Goal: Task Accomplishment & Management: Use online tool/utility

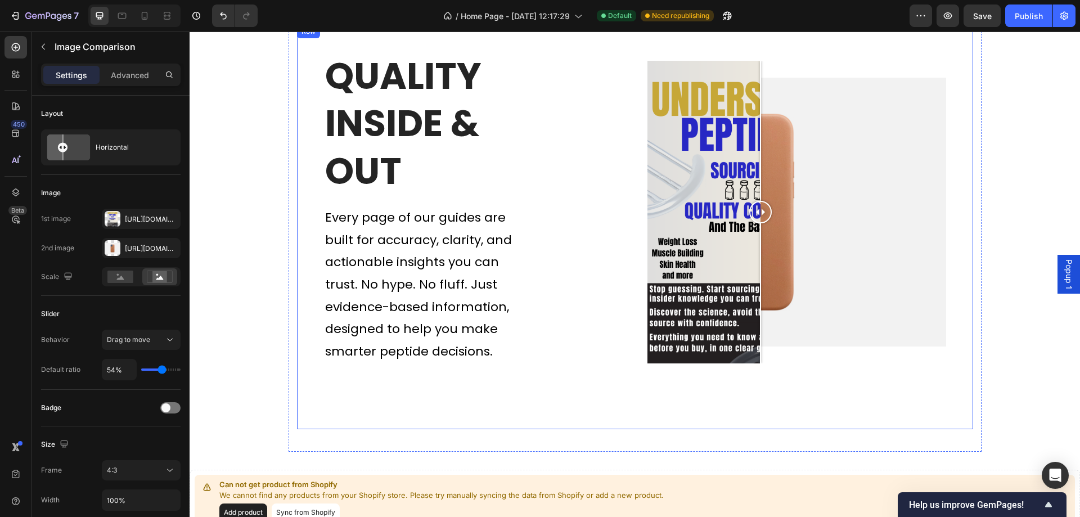
scroll to position [3543, 0]
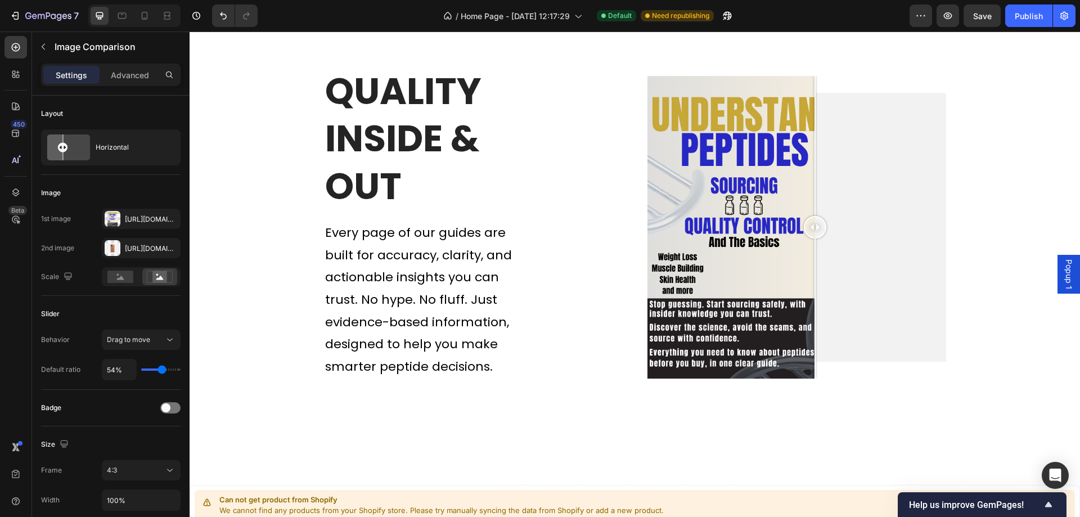
click at [810, 229] on div at bounding box center [743, 227] width 403 height 303
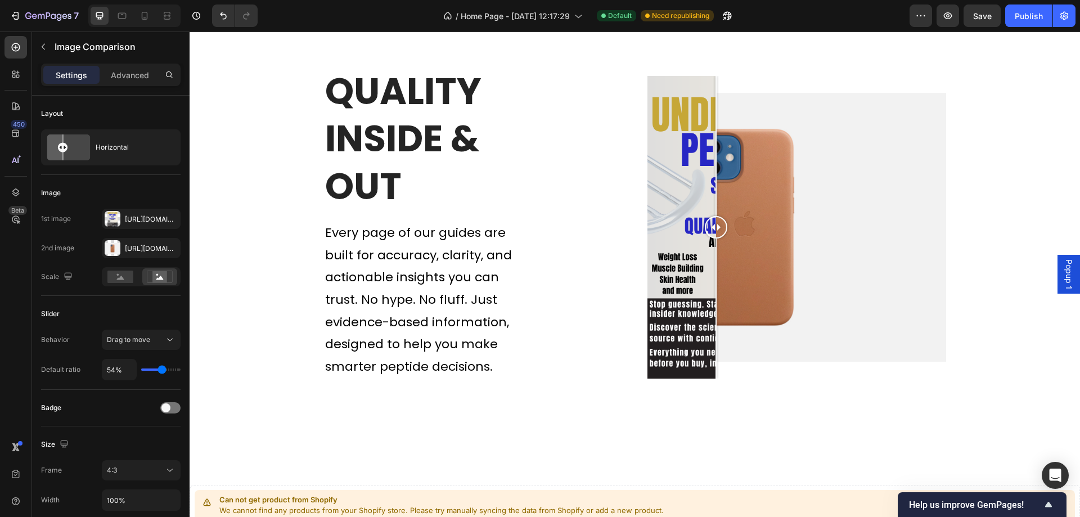
drag, startPoint x: 817, startPoint y: 221, endPoint x: 711, endPoint y: 229, distance: 106.0
click at [711, 229] on div at bounding box center [716, 227] width 22 height 22
click at [121, 246] on div "[URL][DOMAIN_NAME]" at bounding box center [141, 248] width 79 height 20
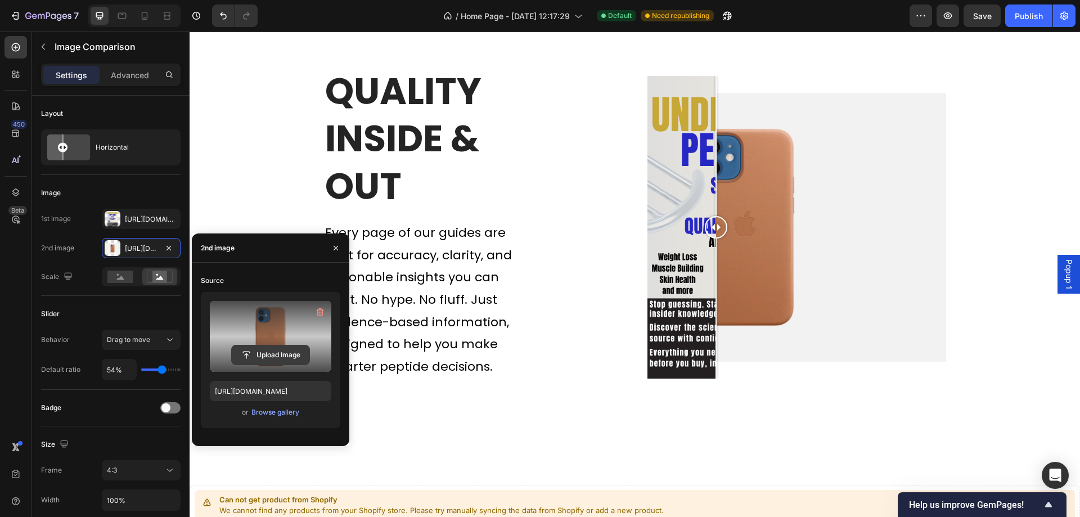
click at [274, 349] on input "file" at bounding box center [271, 354] width 78 height 19
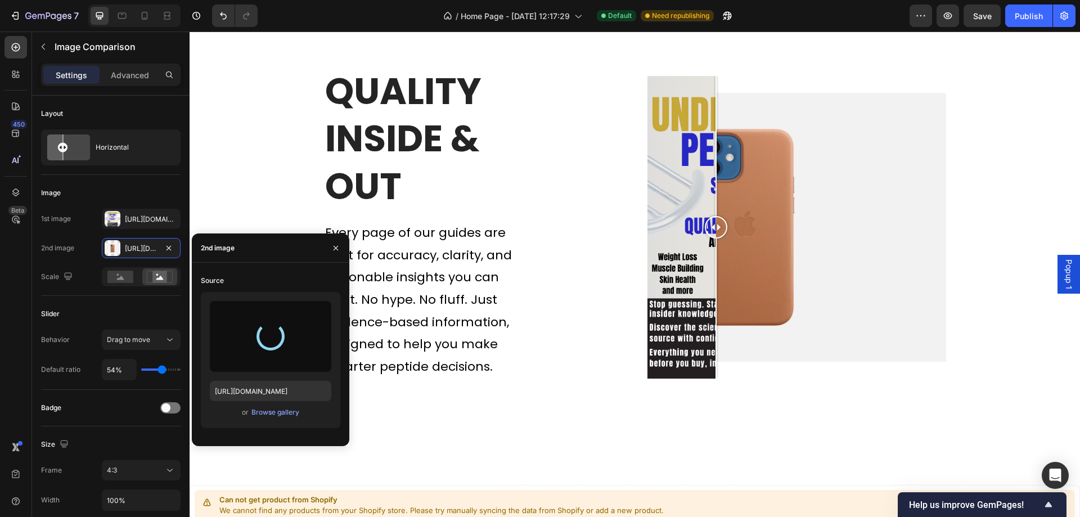
type input "[URL][DOMAIN_NAME]"
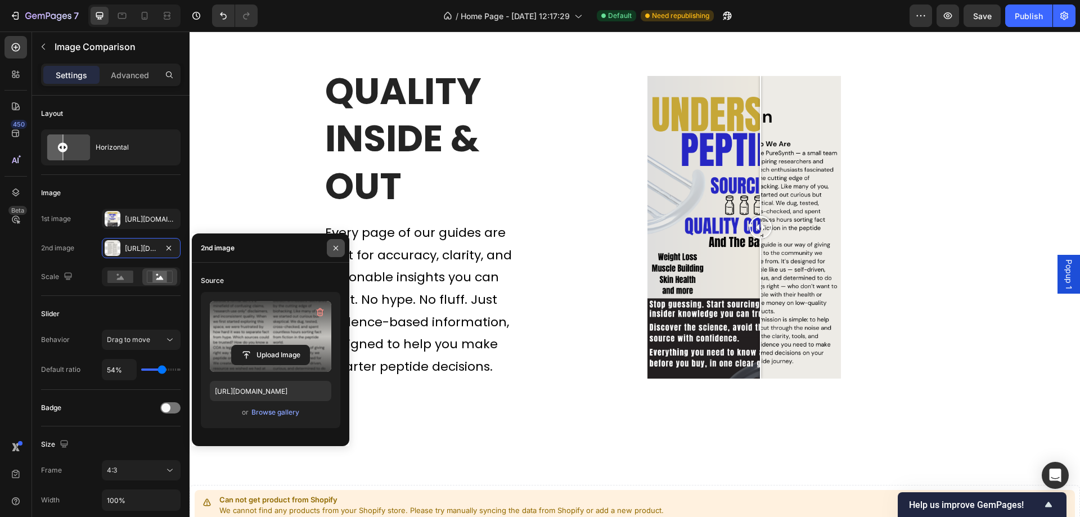
click at [339, 242] on button "button" at bounding box center [336, 248] width 18 height 18
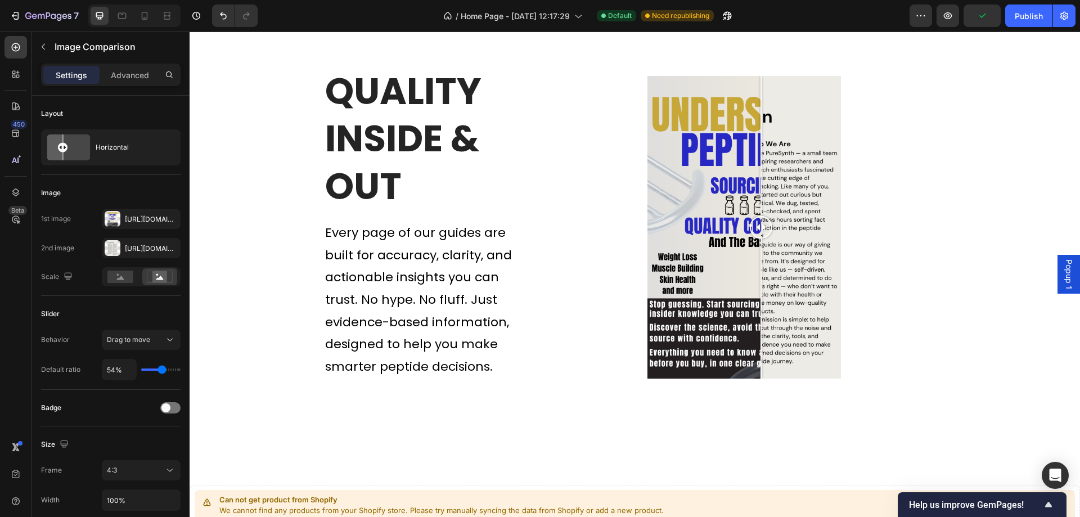
drag, startPoint x: 761, startPoint y: 233, endPoint x: 756, endPoint y: 262, distance: 29.6
click at [756, 262] on div at bounding box center [761, 227] width 22 height 303
click at [613, 294] on div at bounding box center [743, 227] width 403 height 303
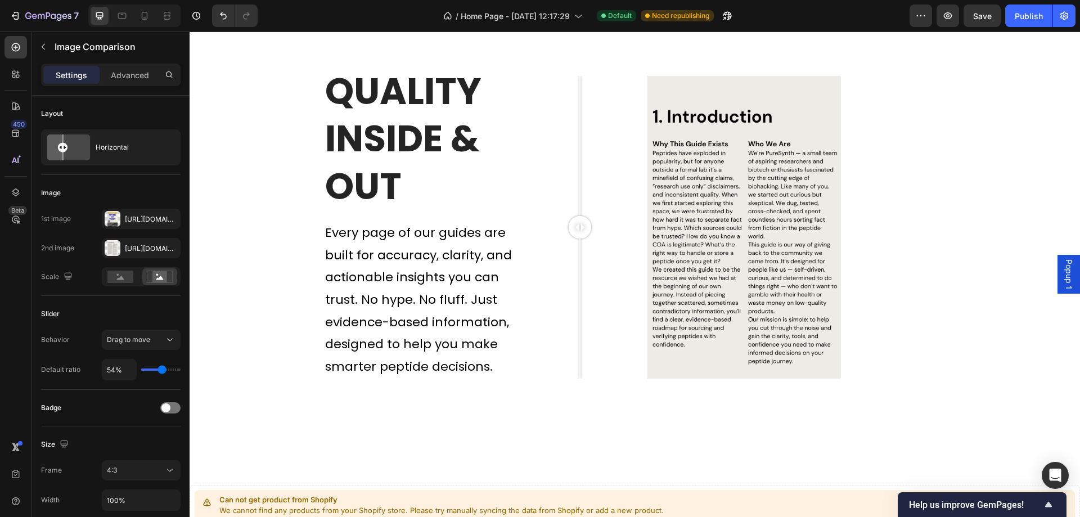
click at [575, 308] on div at bounding box center [743, 227] width 403 height 303
drag, startPoint x: 581, startPoint y: 318, endPoint x: 663, endPoint y: 317, distance: 82.1
click at [657, 317] on div at bounding box center [658, 227] width 22 height 303
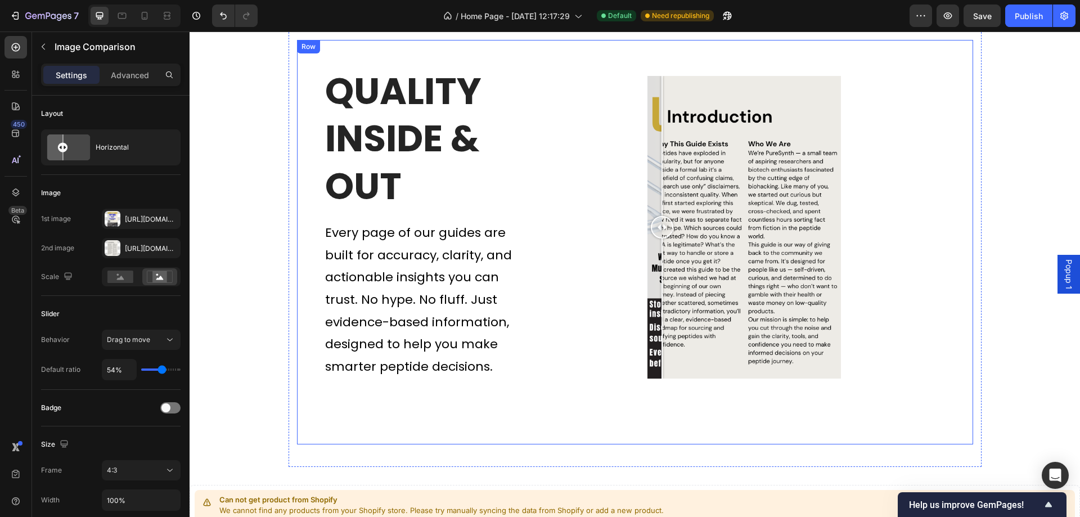
click at [560, 434] on div "Quality Inside & Out Heading Every page of our guides are built for accuracy, c…" at bounding box center [635, 242] width 676 height 404
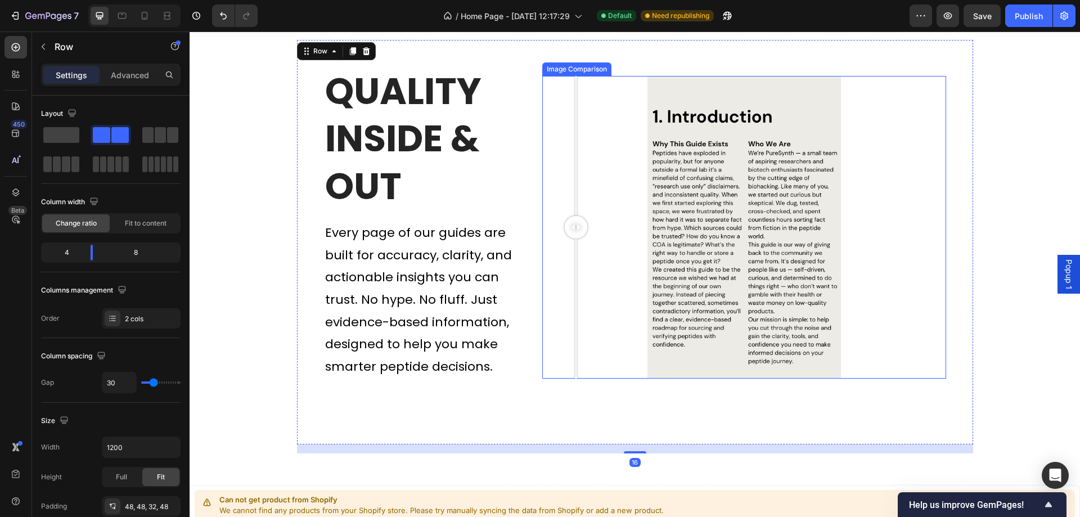
click at [571, 319] on div at bounding box center [743, 227] width 403 height 303
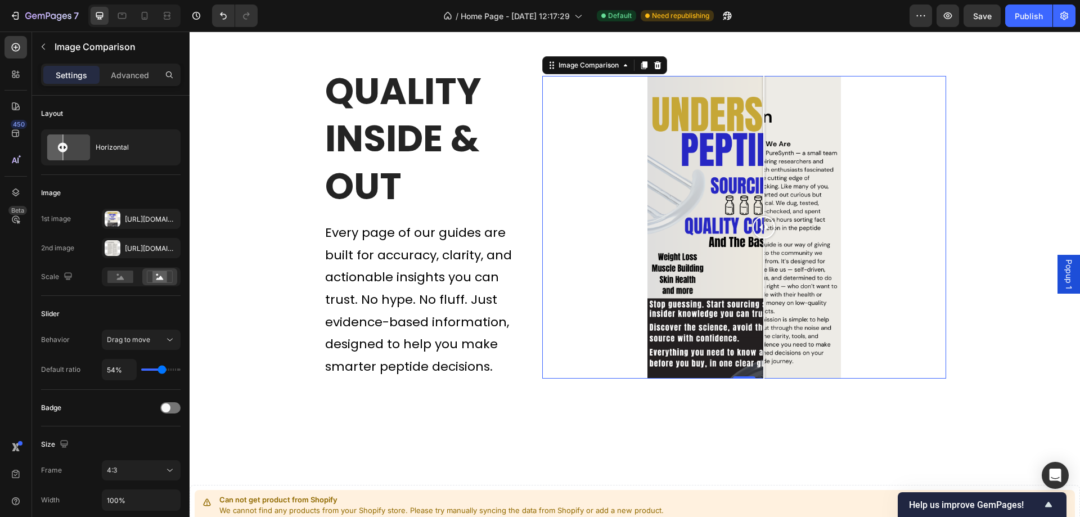
drag, startPoint x: 538, startPoint y: 314, endPoint x: 759, endPoint y: 330, distance: 221.6
click at [759, 330] on div at bounding box center [743, 227] width 403 height 303
type input "60%"
type input "60"
type input "58%"
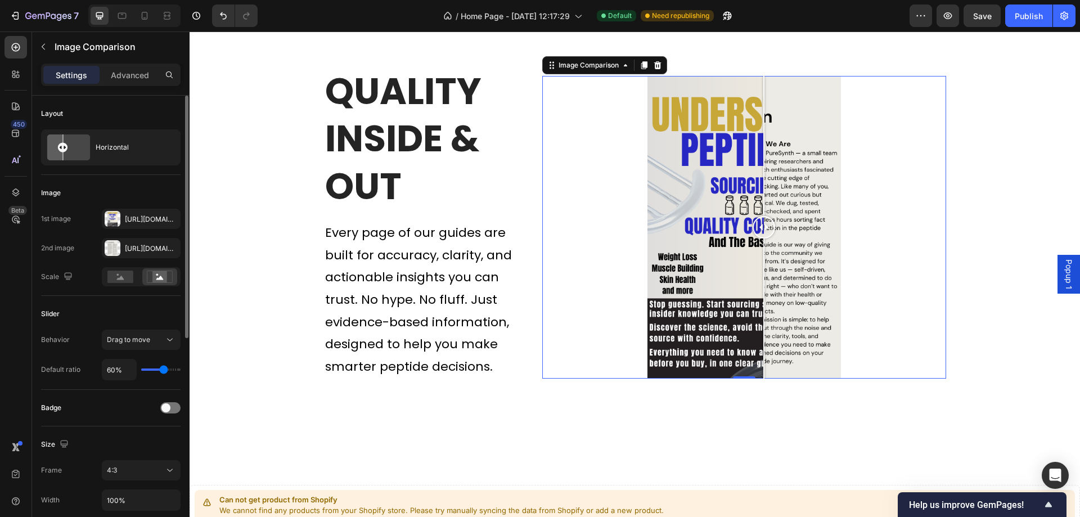
type input "58"
type input "56%"
type input "56"
type input "54%"
click at [162, 371] on input "range" at bounding box center [160, 369] width 39 height 2
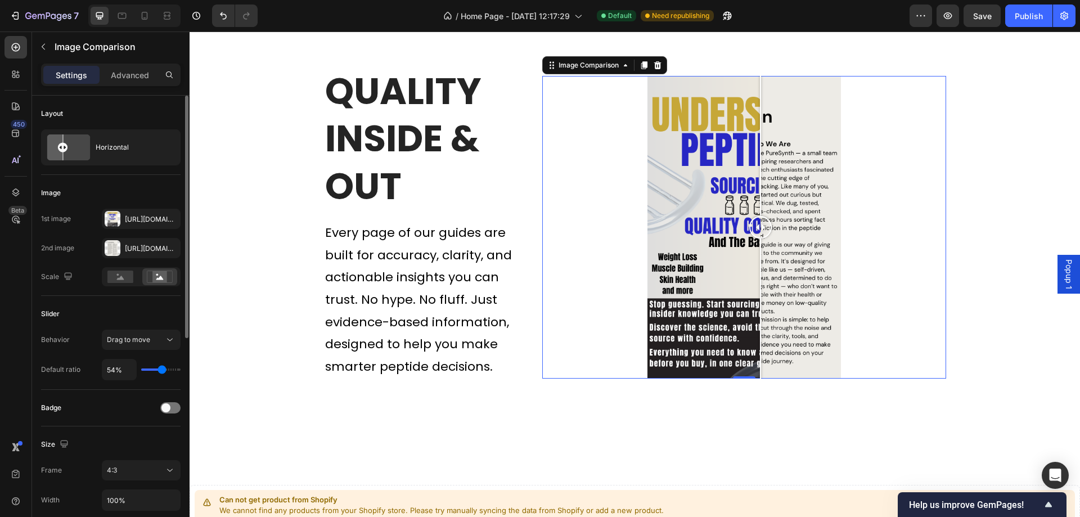
type input "55"
type input "55%"
type input "56"
type input "56%"
type input "55"
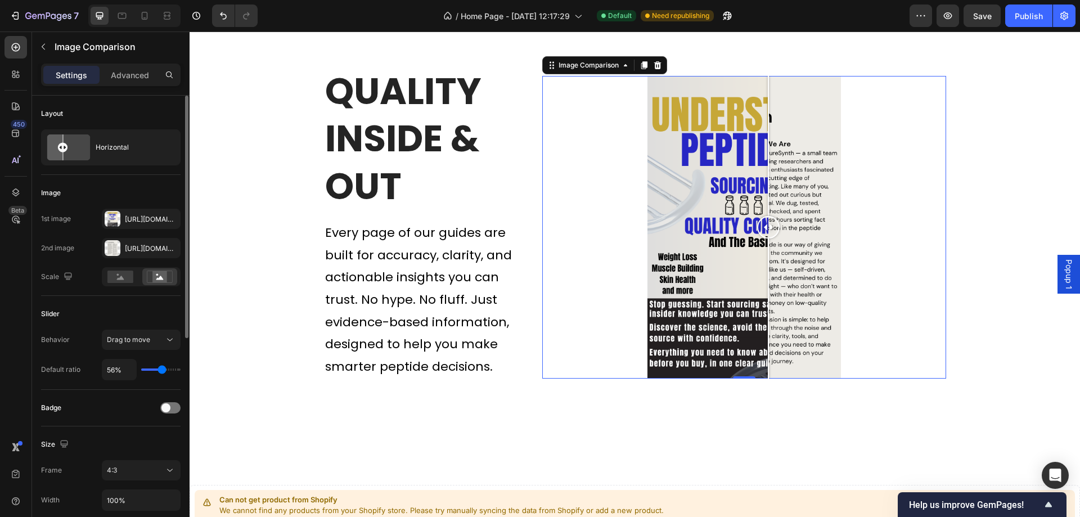
type input "55%"
type input "54"
click at [116, 371] on input "54%" at bounding box center [119, 369] width 34 height 20
type input "5%"
type input "5"
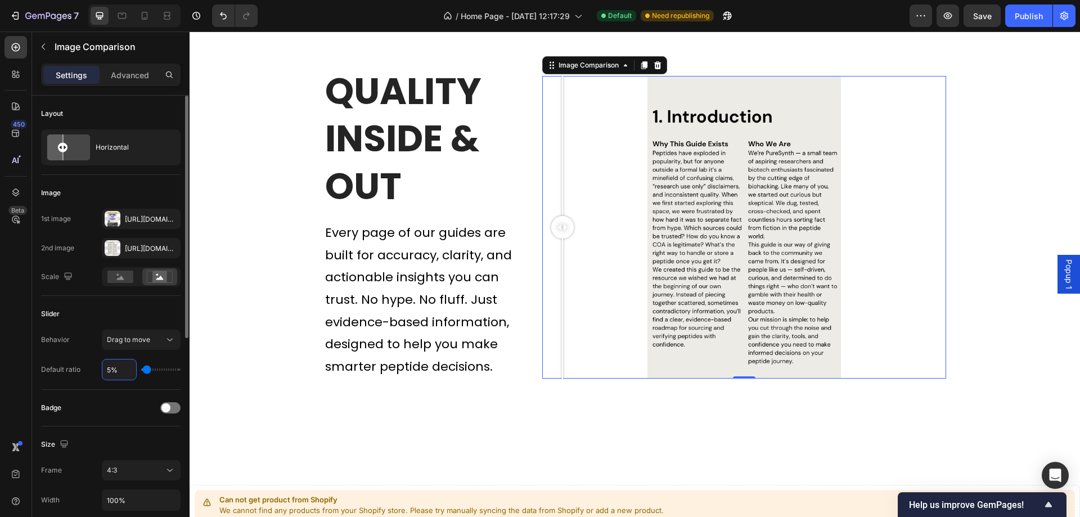
type input "55%"
type input "55"
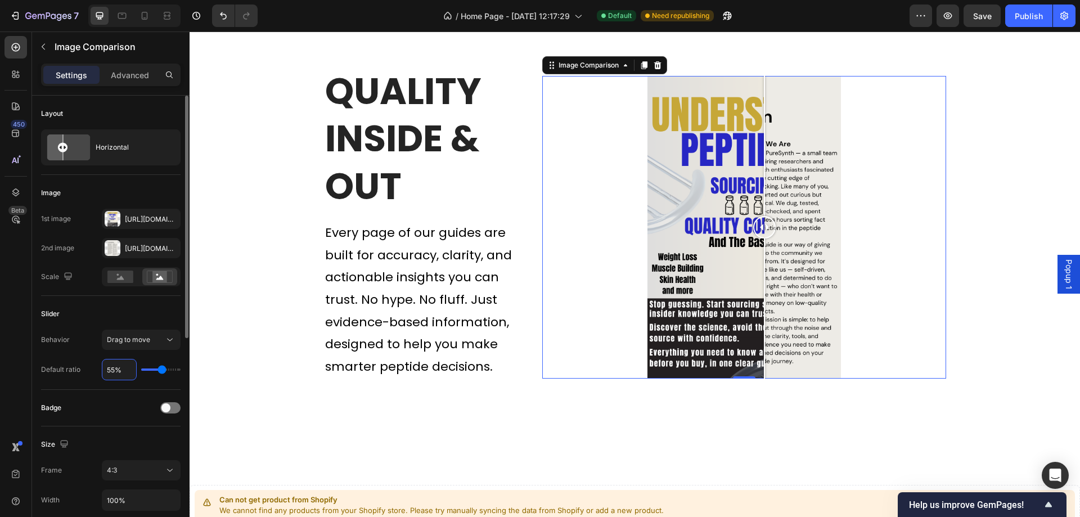
type input "5%"
type input "5"
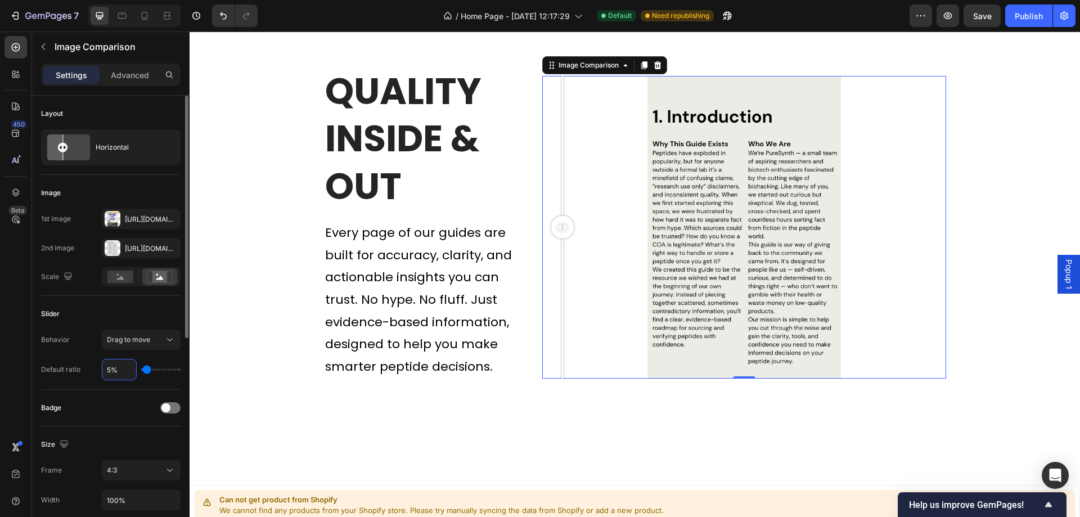
type input "54%"
type input "54"
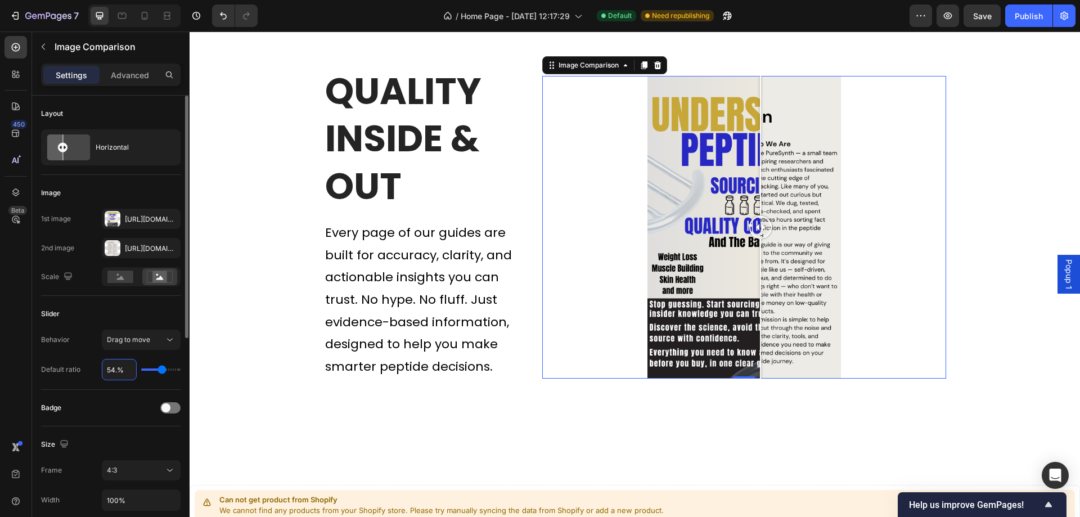
type input "54.2%"
type input "54"
type input "54.5%"
type input "55"
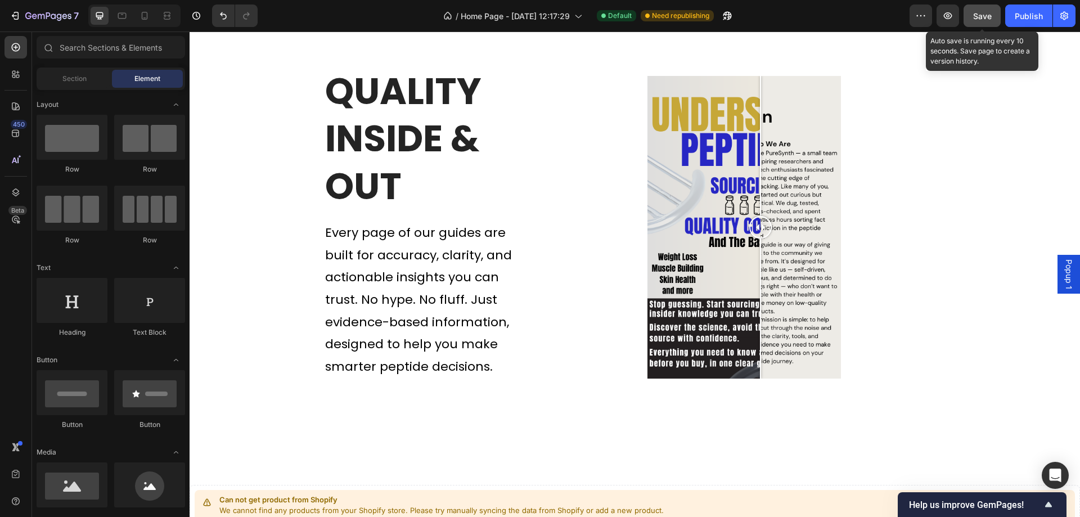
click at [985, 22] on button "Save" at bounding box center [981, 15] width 37 height 22
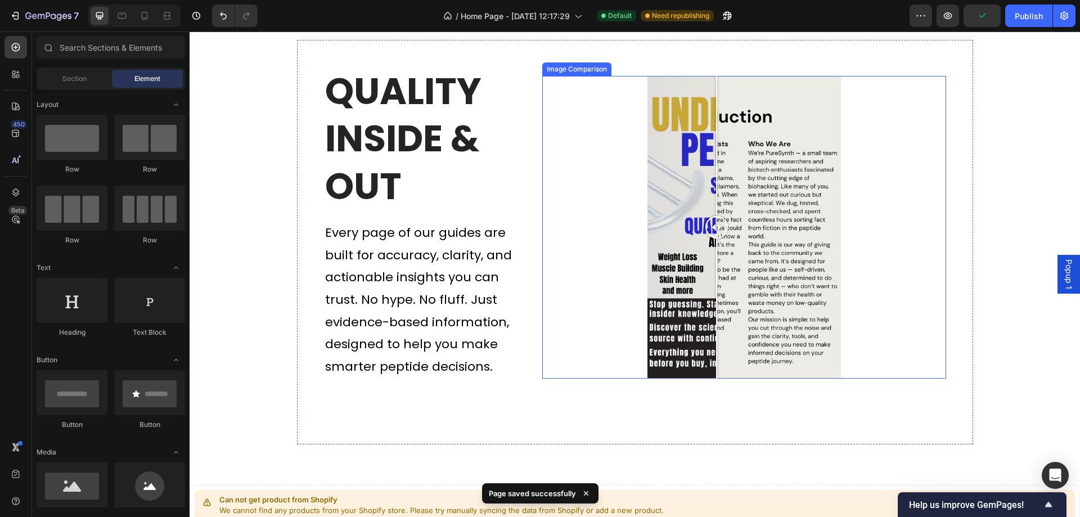
click at [712, 202] on div at bounding box center [743, 227] width 403 height 303
click at [696, 218] on div at bounding box center [743, 227] width 403 height 303
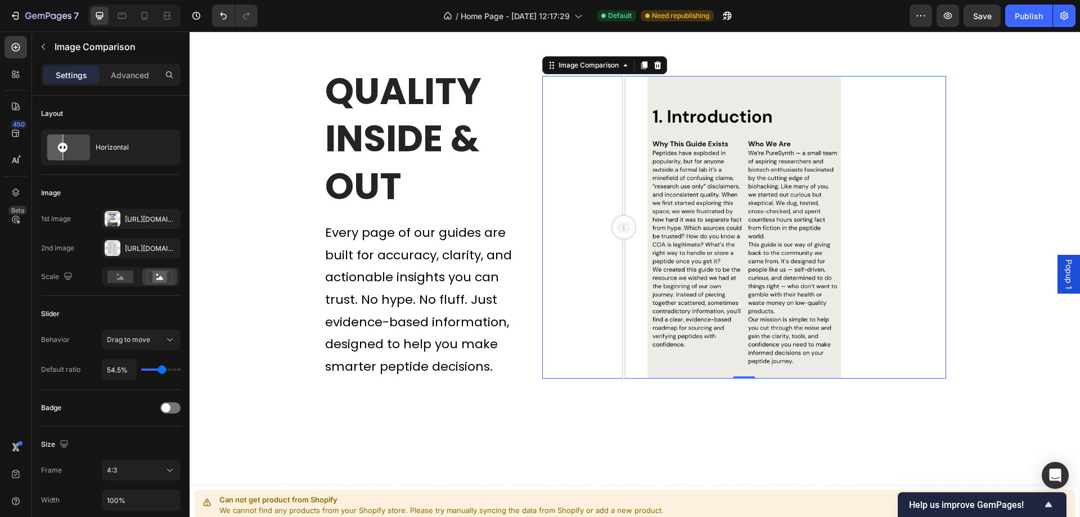
drag, startPoint x: 691, startPoint y: 235, endPoint x: 619, endPoint y: 235, distance: 72.0
click at [619, 235] on div at bounding box center [624, 227] width 22 height 22
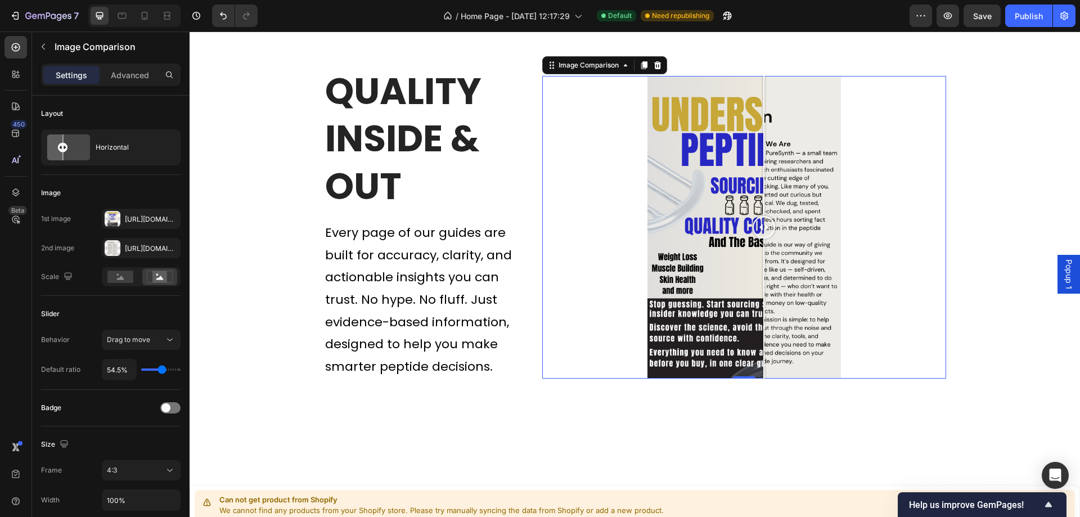
drag, startPoint x: 620, startPoint y: 231, endPoint x: 759, endPoint y: 294, distance: 153.1
click at [759, 294] on div at bounding box center [764, 227] width 22 height 303
click at [872, 269] on div at bounding box center [743, 227] width 403 height 303
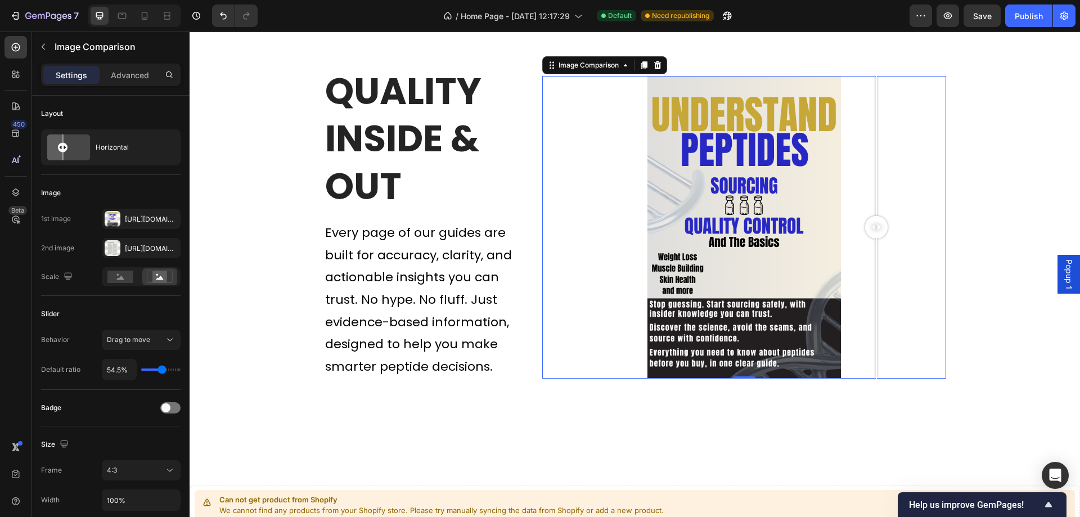
click at [601, 224] on div at bounding box center [743, 227] width 403 height 303
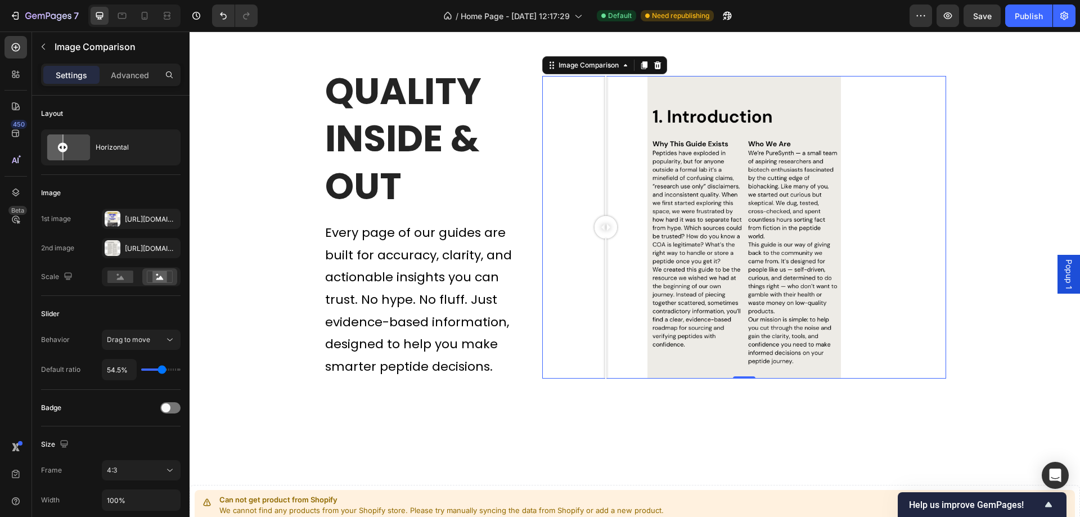
click at [712, 224] on div at bounding box center [743, 227] width 403 height 303
click at [656, 237] on div at bounding box center [743, 227] width 403 height 303
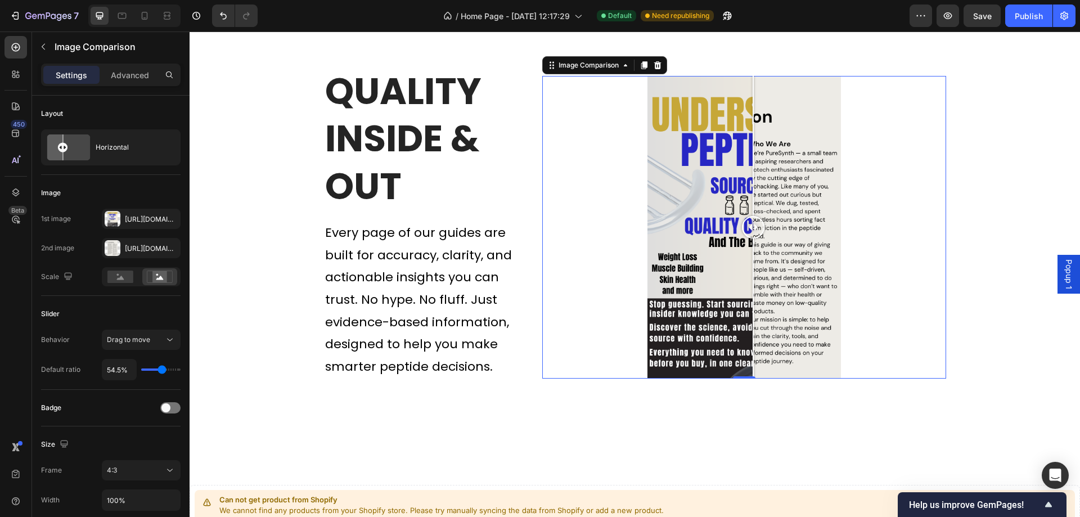
click at [749, 233] on div at bounding box center [743, 227] width 403 height 303
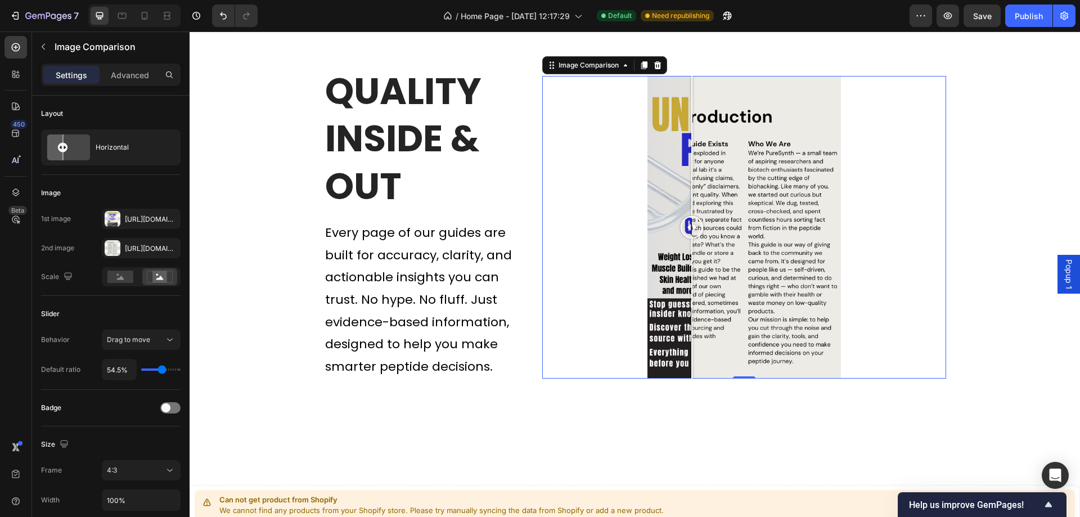
click at [687, 233] on div at bounding box center [743, 227] width 403 height 303
drag, startPoint x: 699, startPoint y: 220, endPoint x: 701, endPoint y: 214, distance: 7.1
click at [700, 217] on div at bounding box center [703, 227] width 22 height 22
click at [713, 201] on div at bounding box center [703, 227] width 22 height 303
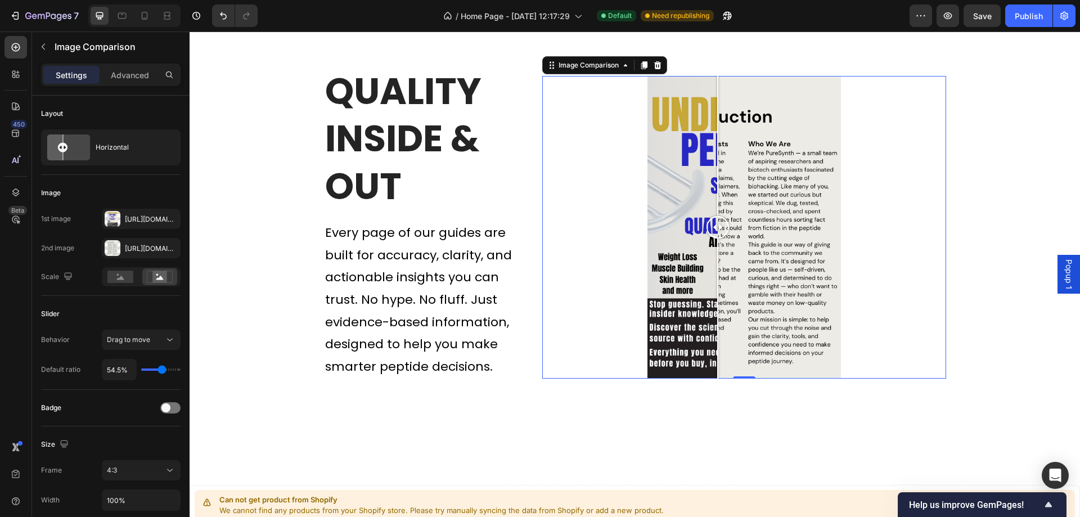
click at [751, 205] on div at bounding box center [743, 227] width 403 height 303
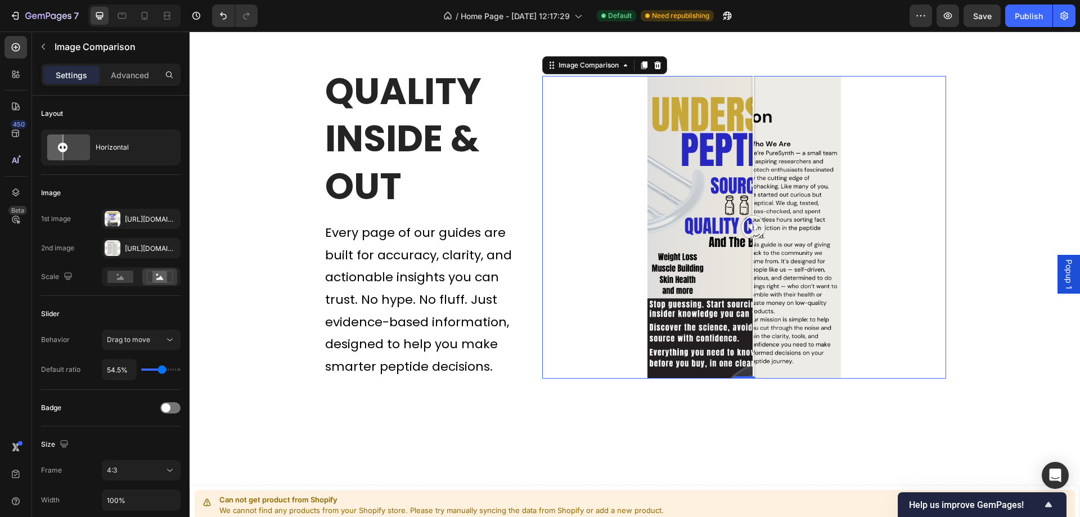
drag, startPoint x: 749, startPoint y: 212, endPoint x: 749, endPoint y: 236, distance: 23.6
click at [749, 236] on div at bounding box center [753, 227] width 22 height 303
click at [141, 16] on icon at bounding box center [144, 15] width 11 height 11
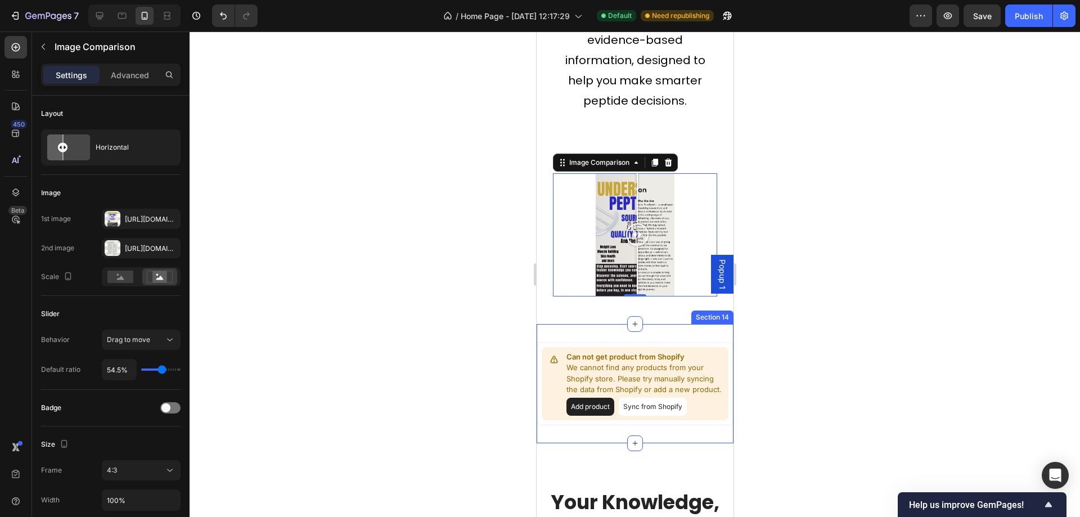
scroll to position [3729, 0]
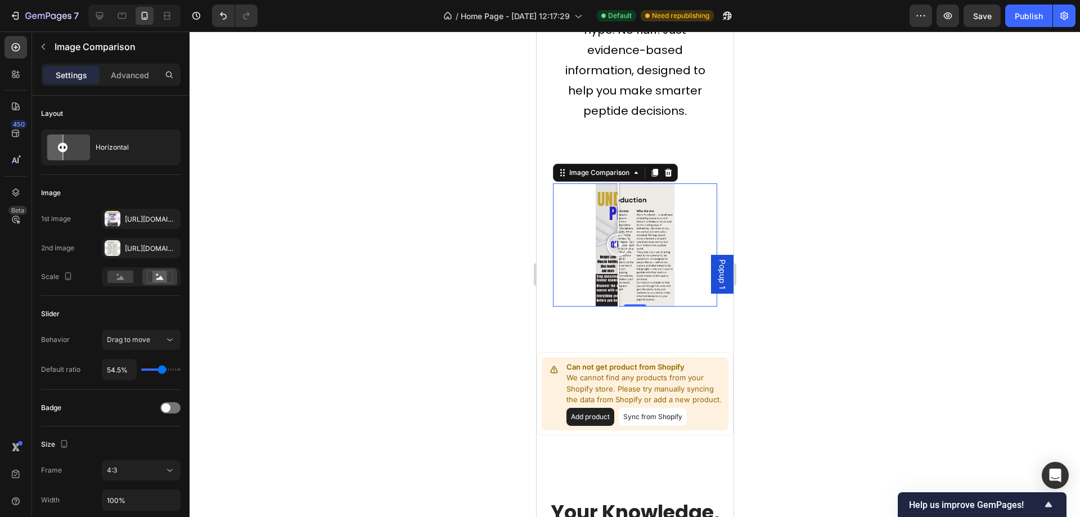
drag, startPoint x: 640, startPoint y: 243, endPoint x: 614, endPoint y: 260, distance: 30.9
click at [614, 260] on div at bounding box center [617, 244] width 22 height 123
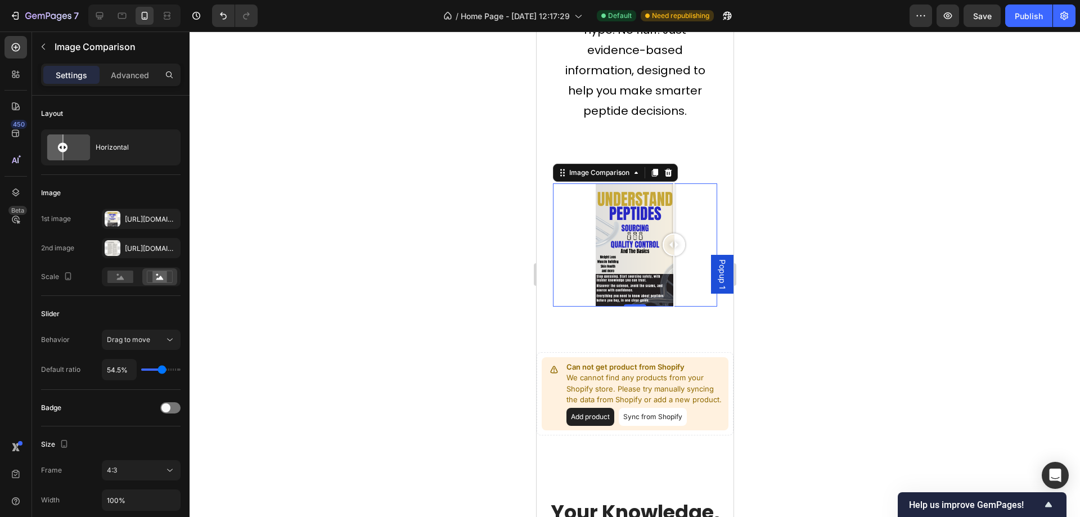
drag, startPoint x: 610, startPoint y: 234, endPoint x: 673, endPoint y: 240, distance: 63.3
click at [673, 240] on div at bounding box center [673, 244] width 22 height 22
click at [121, 281] on rect at bounding box center [120, 277] width 26 height 12
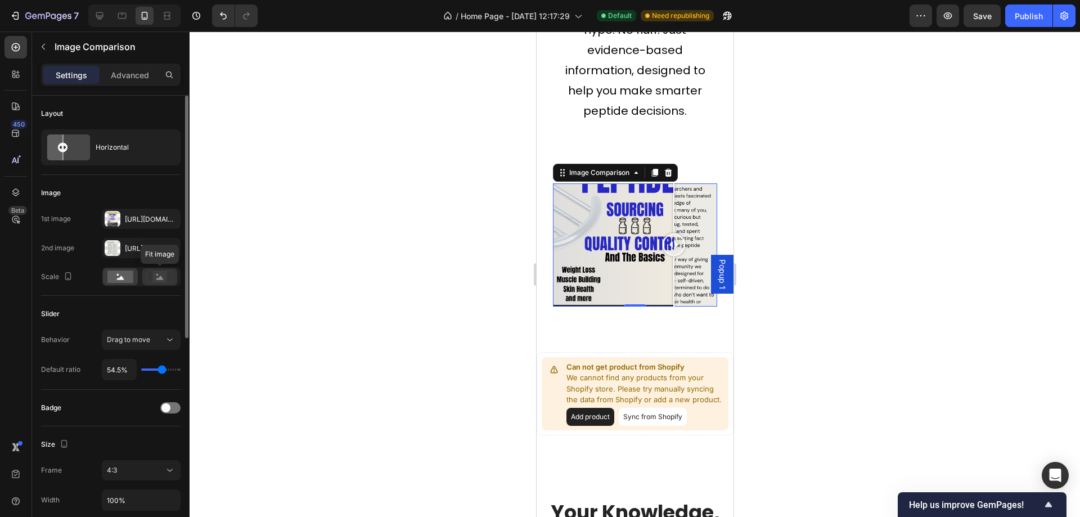
click at [165, 276] on rect at bounding box center [159, 276] width 15 height 11
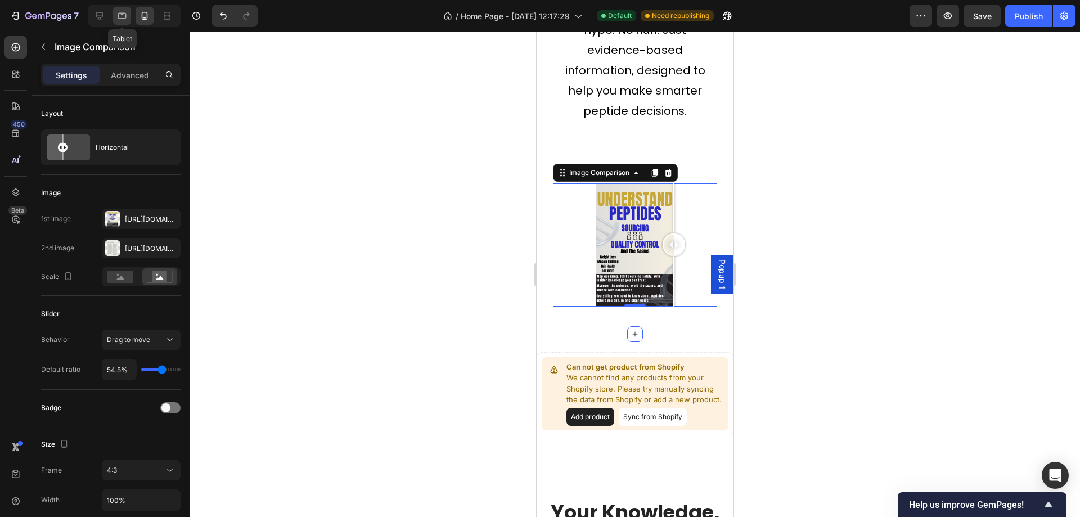
click at [124, 17] on icon at bounding box center [121, 15] width 11 height 11
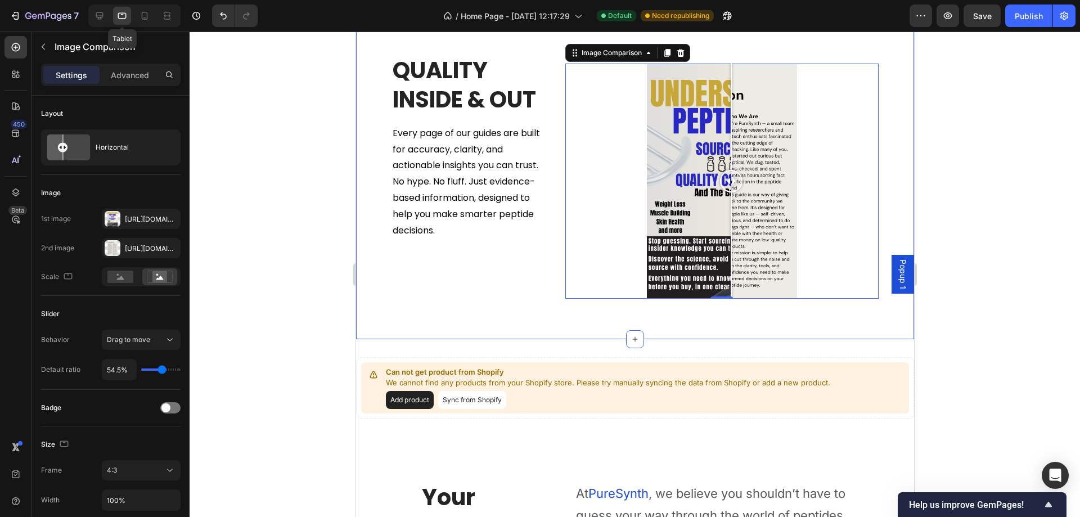
scroll to position [3548, 0]
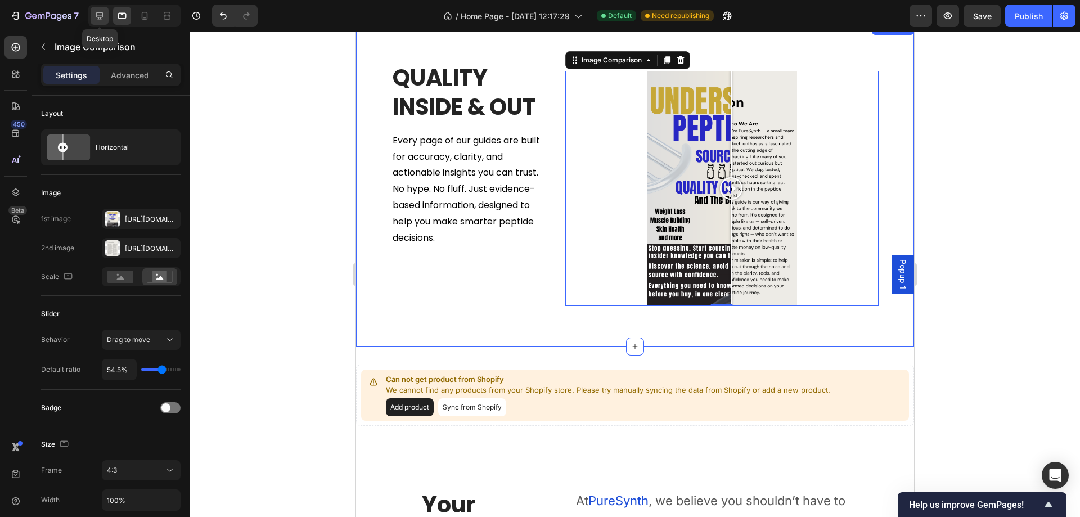
click at [102, 16] on icon at bounding box center [99, 15] width 7 height 7
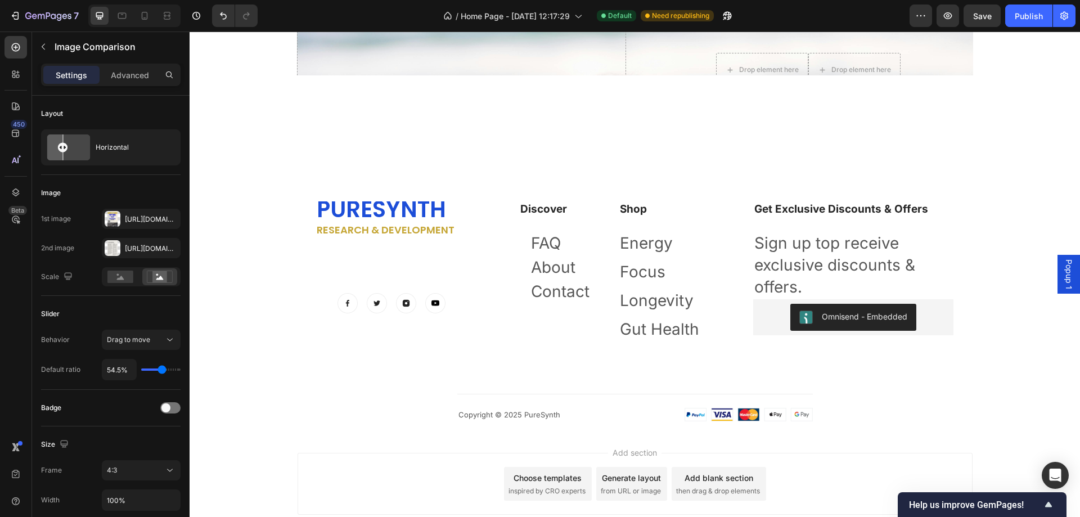
scroll to position [4752, 0]
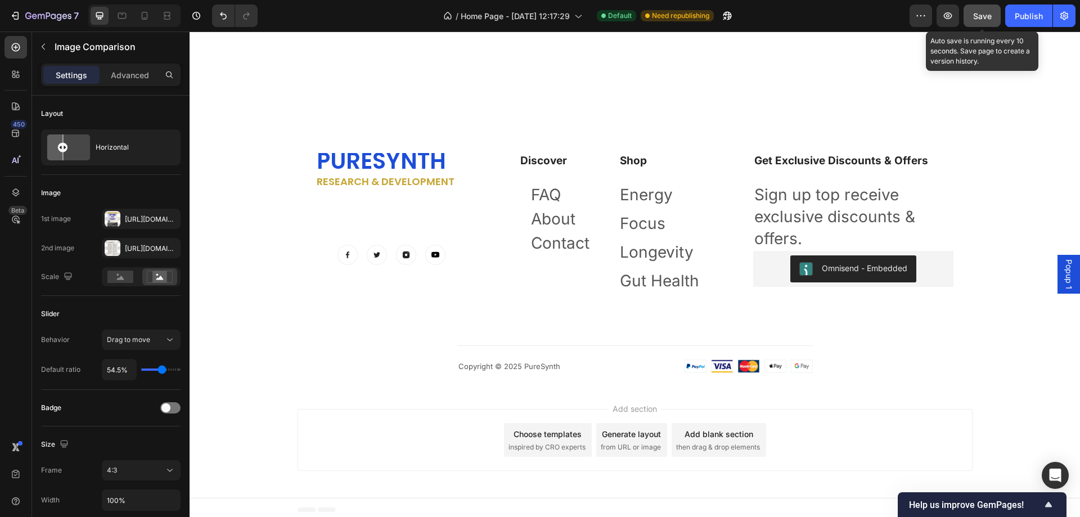
click at [983, 19] on span "Save" at bounding box center [982, 16] width 19 height 10
